Goal: Transaction & Acquisition: Obtain resource

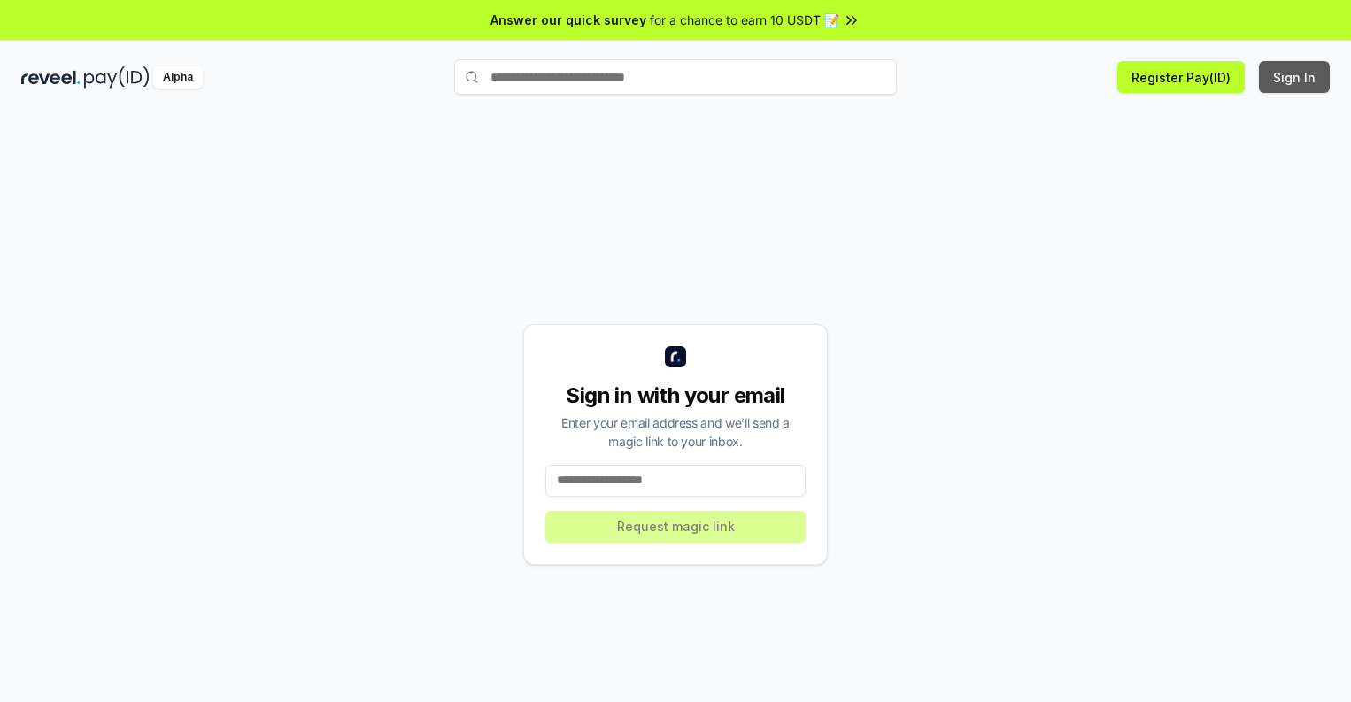
click at [1295, 77] on button "Sign In" at bounding box center [1294, 77] width 71 height 32
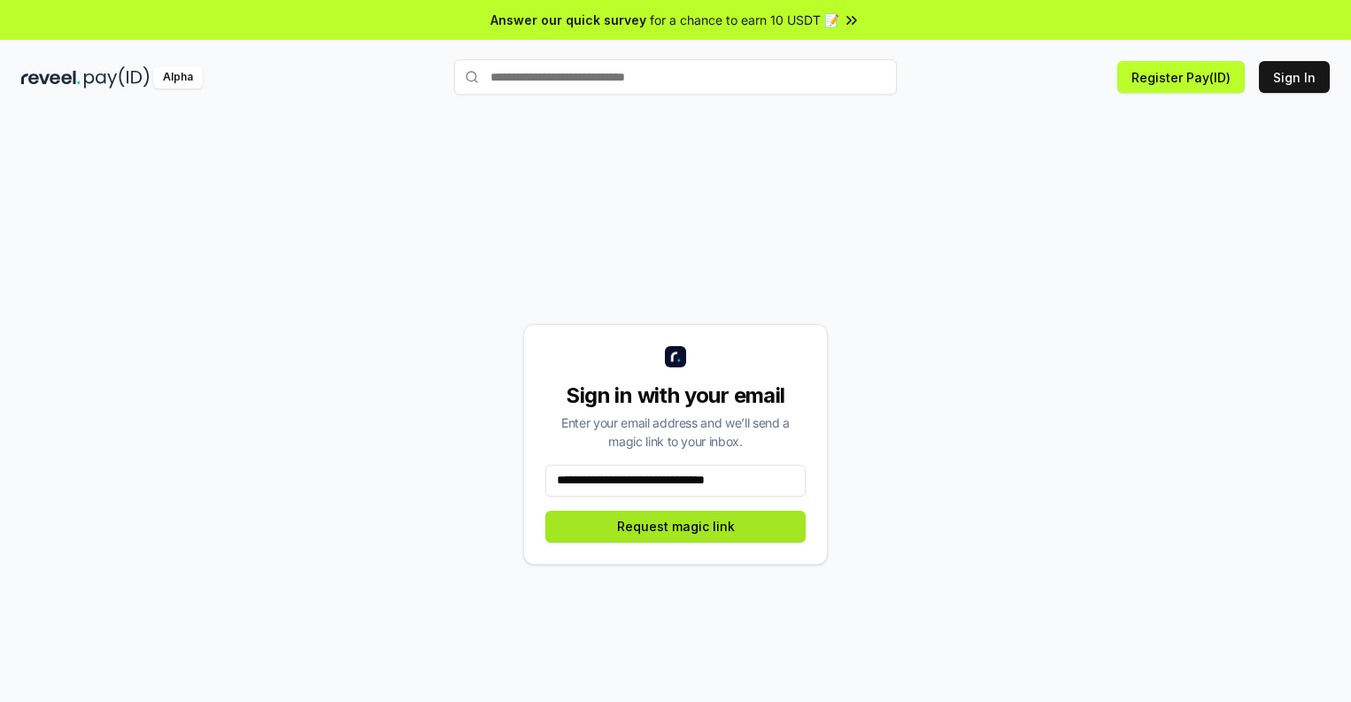
type input "**********"
click at [675, 526] on button "Request magic link" at bounding box center [675, 527] width 260 height 32
